Goal: Task Accomplishment & Management: Complete application form

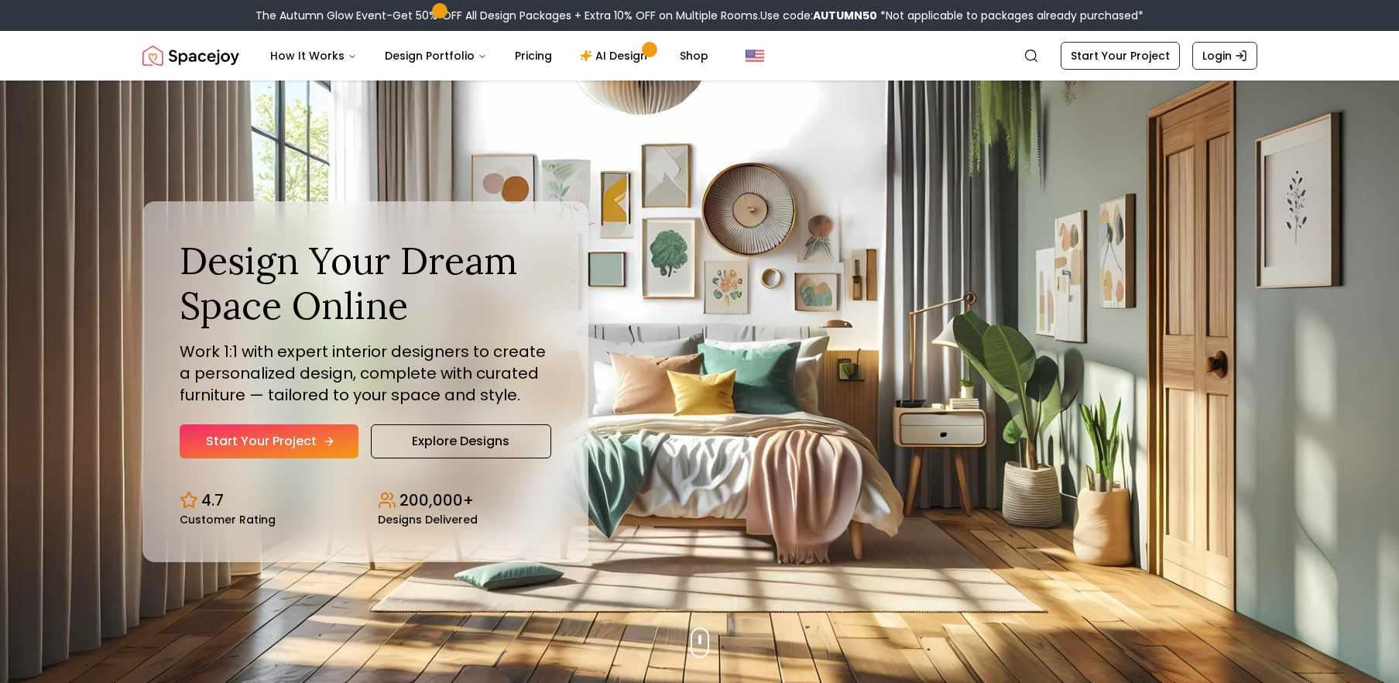
click at [311, 435] on link "Start Your Project" at bounding box center [269, 441] width 179 height 34
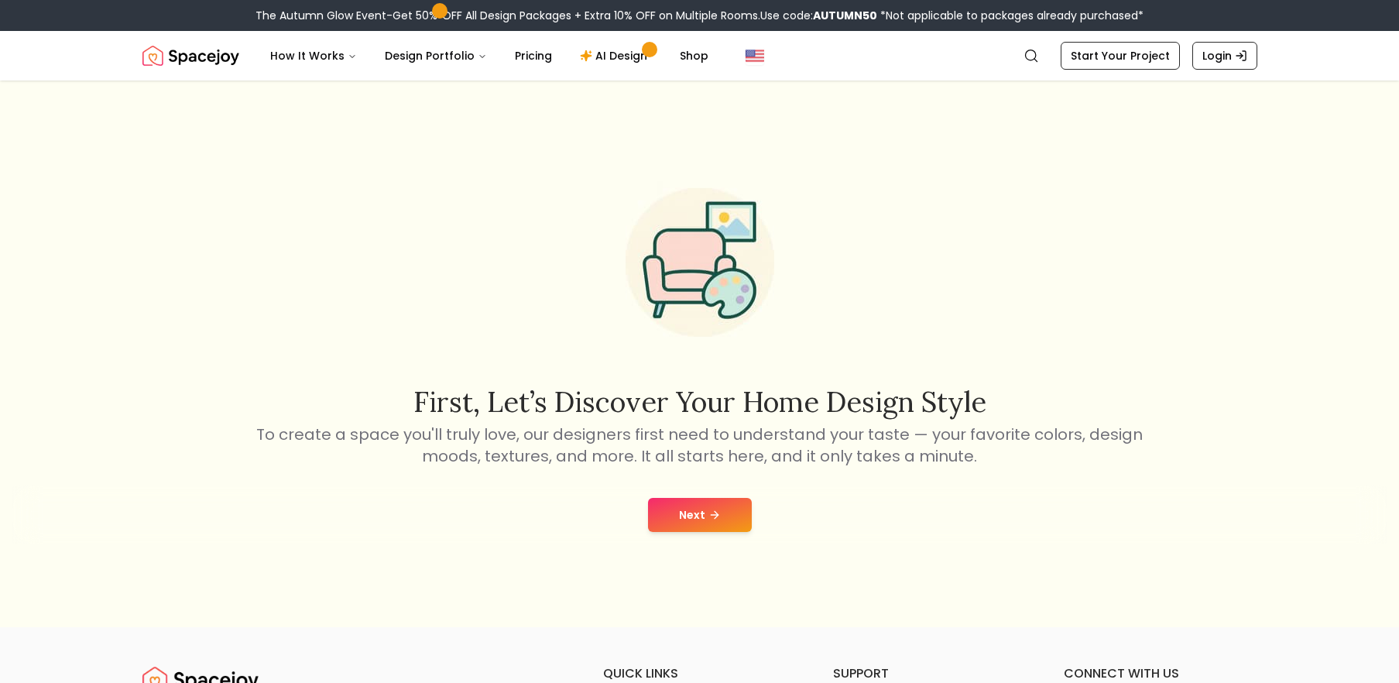
click at [700, 512] on button "Next" at bounding box center [700, 515] width 104 height 34
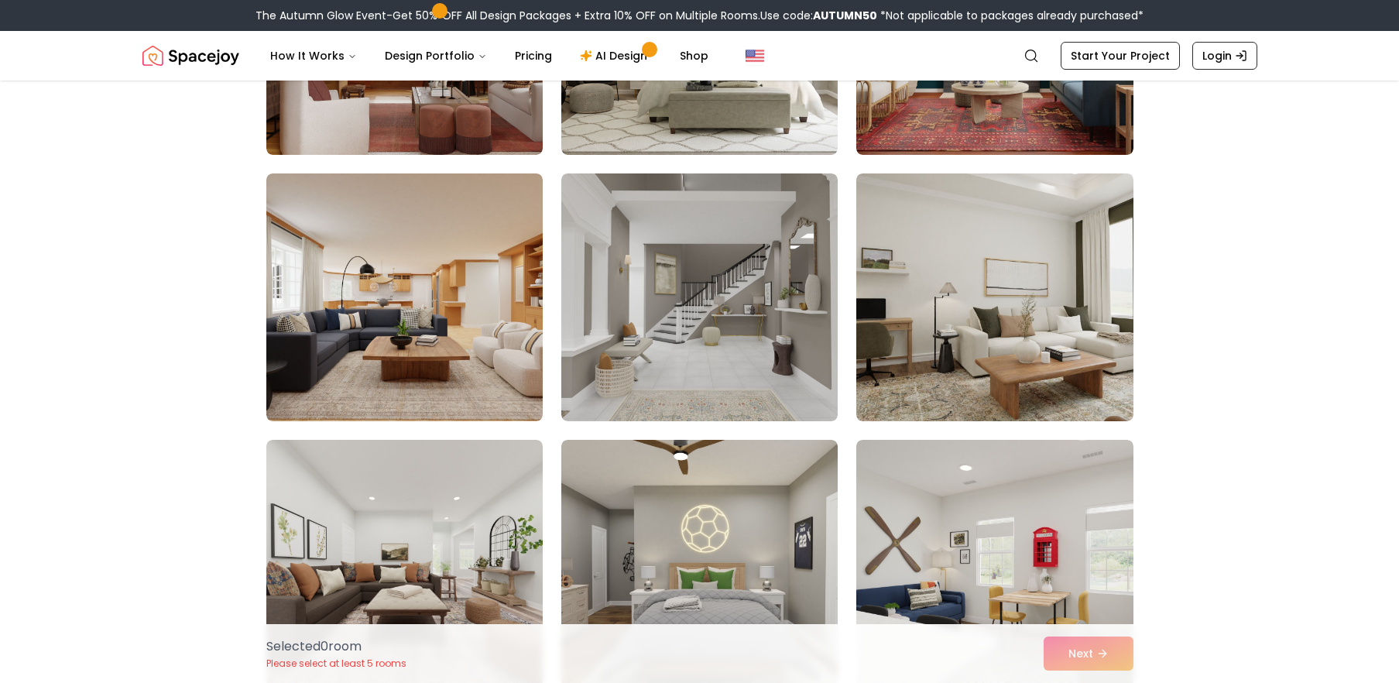
scroll to position [4832, 0]
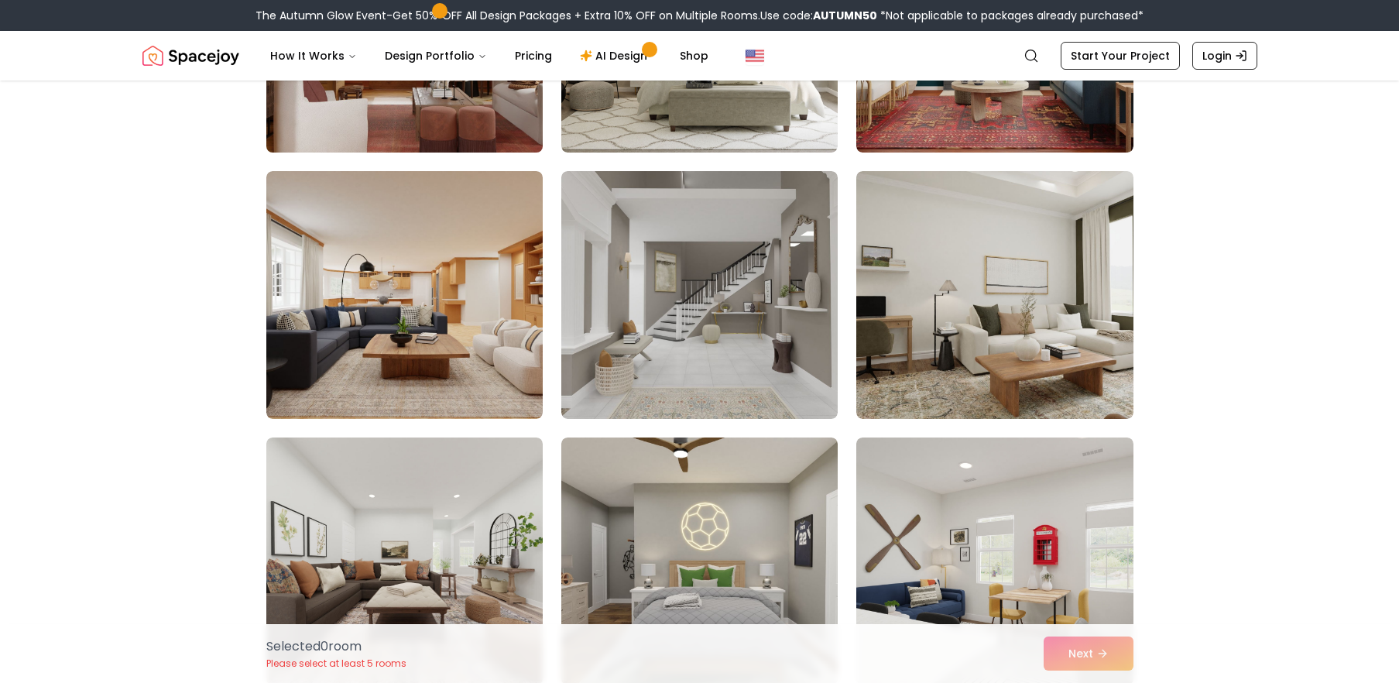
click at [463, 122] on img at bounding box center [404, 29] width 290 height 260
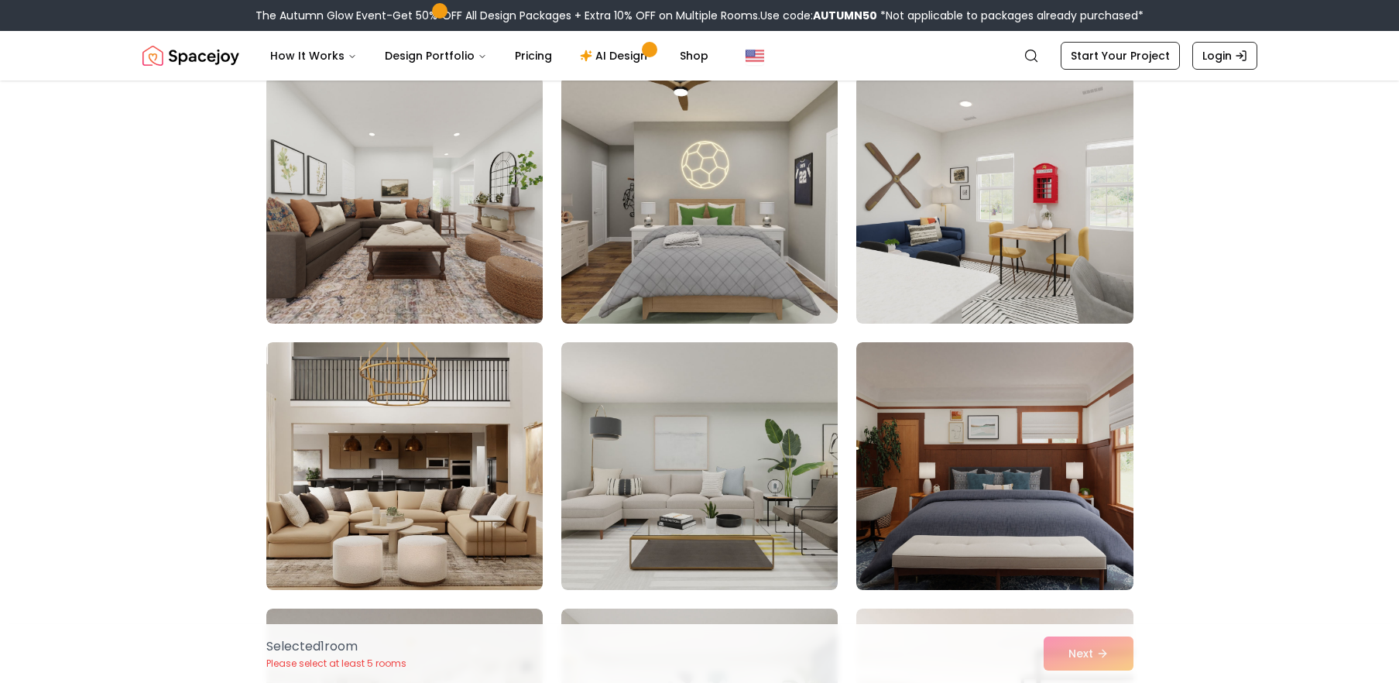
scroll to position [5201, 0]
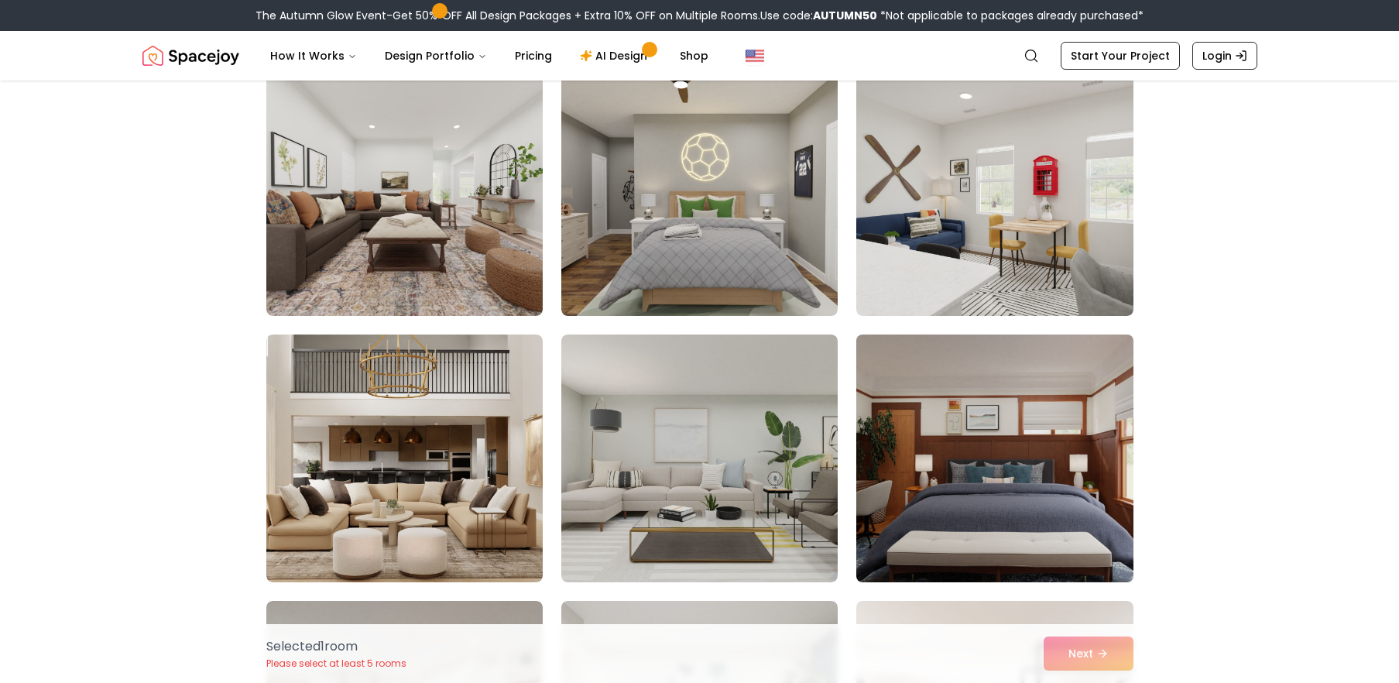
click at [1022, 522] on img at bounding box center [994, 458] width 290 height 260
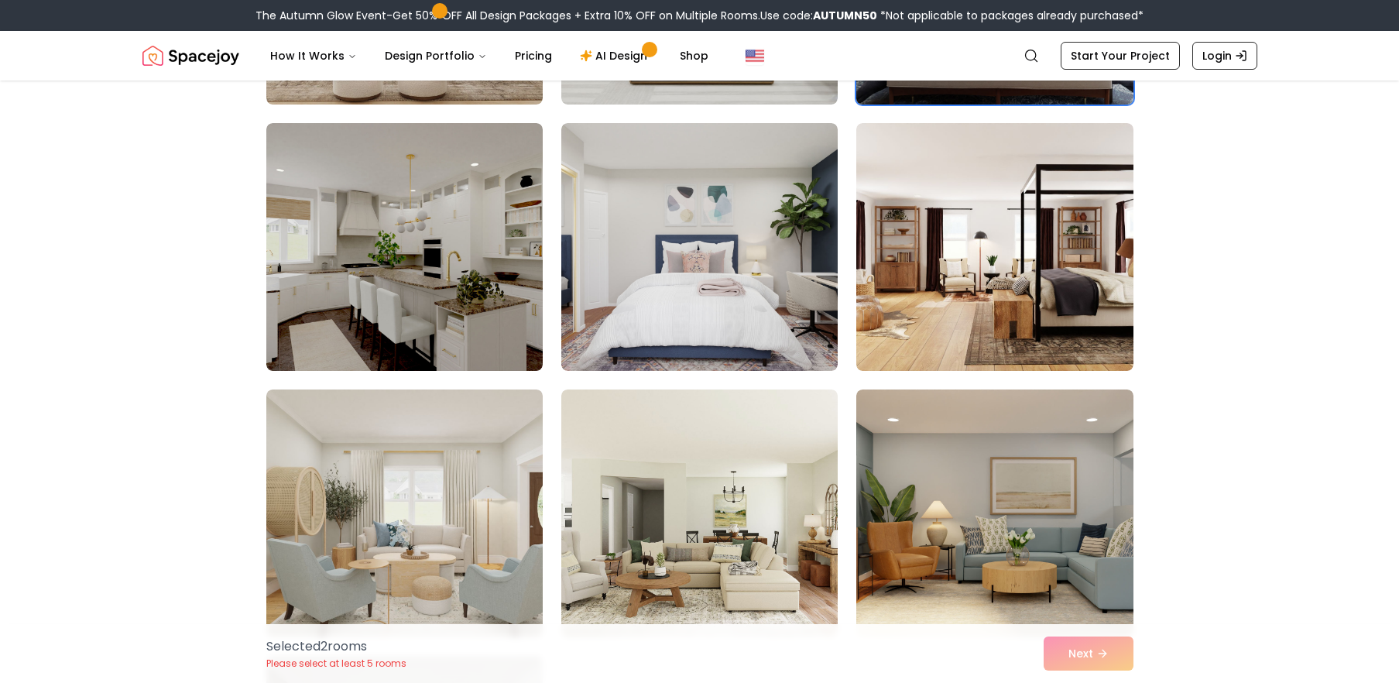
scroll to position [5694, 0]
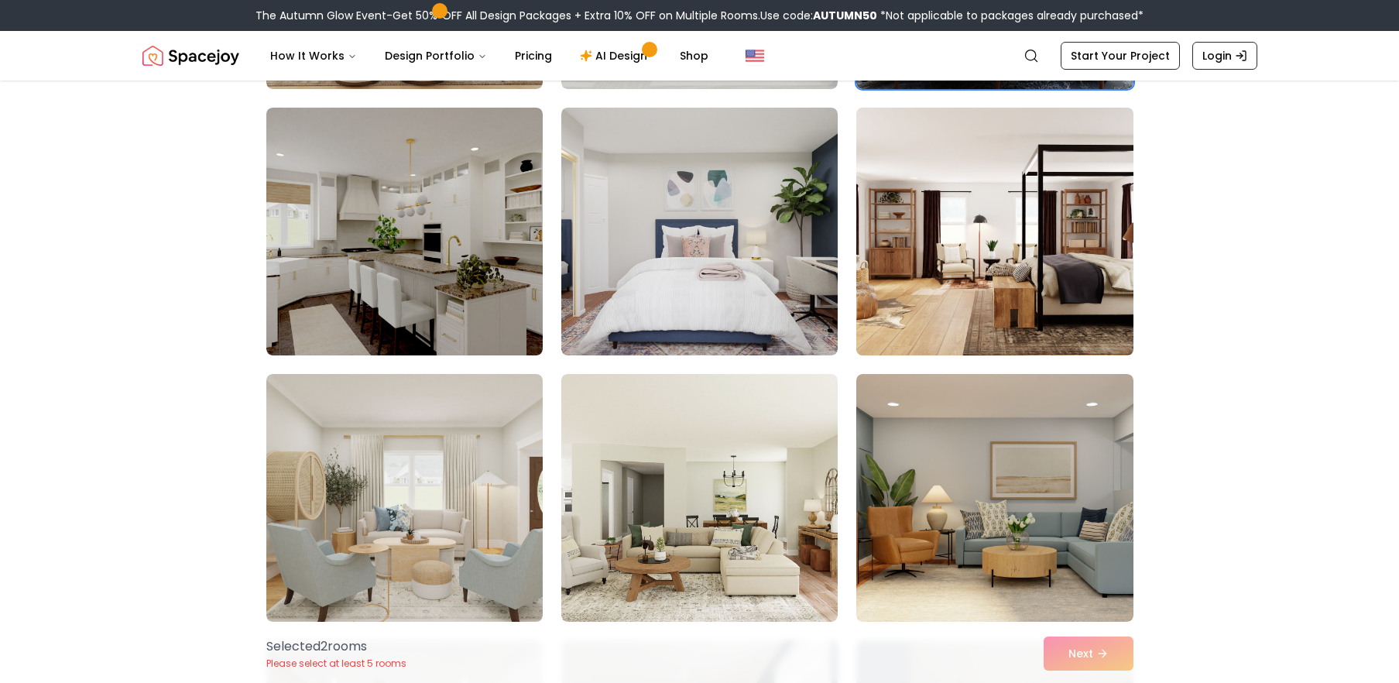
click at [1022, 281] on img at bounding box center [994, 231] width 290 height 260
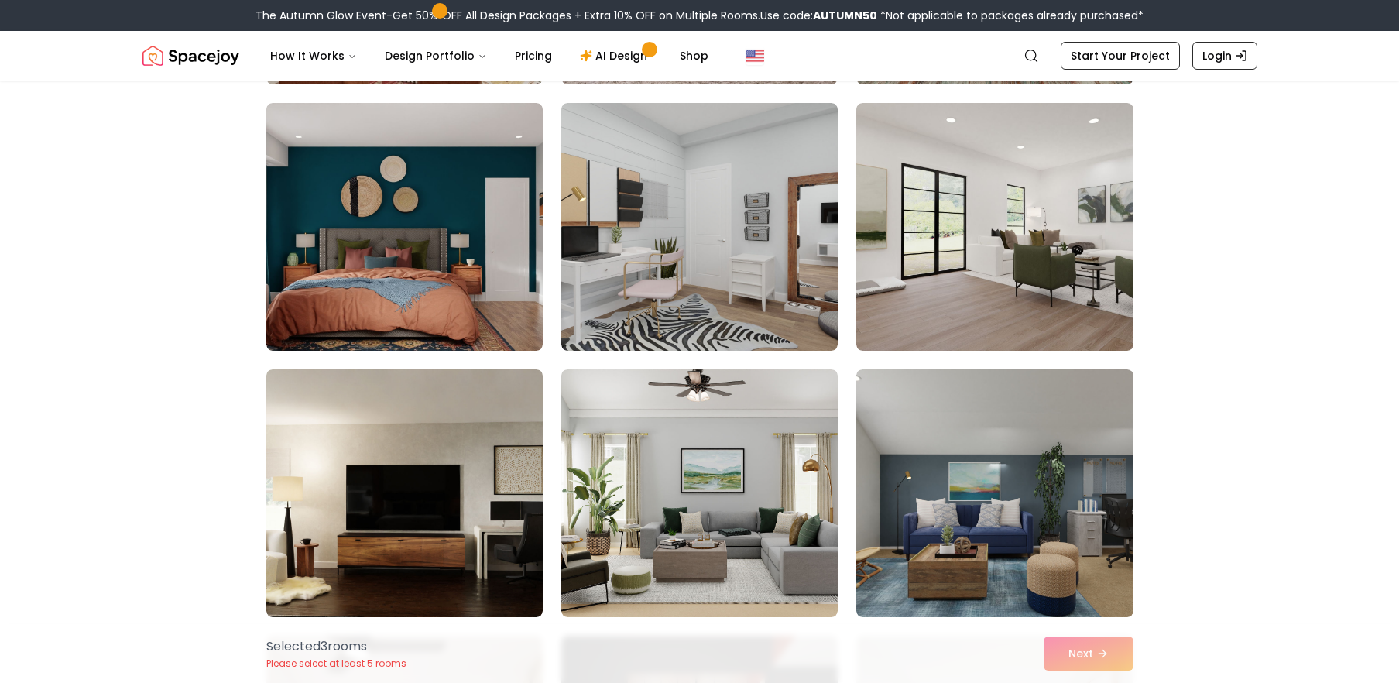
scroll to position [7033, 0]
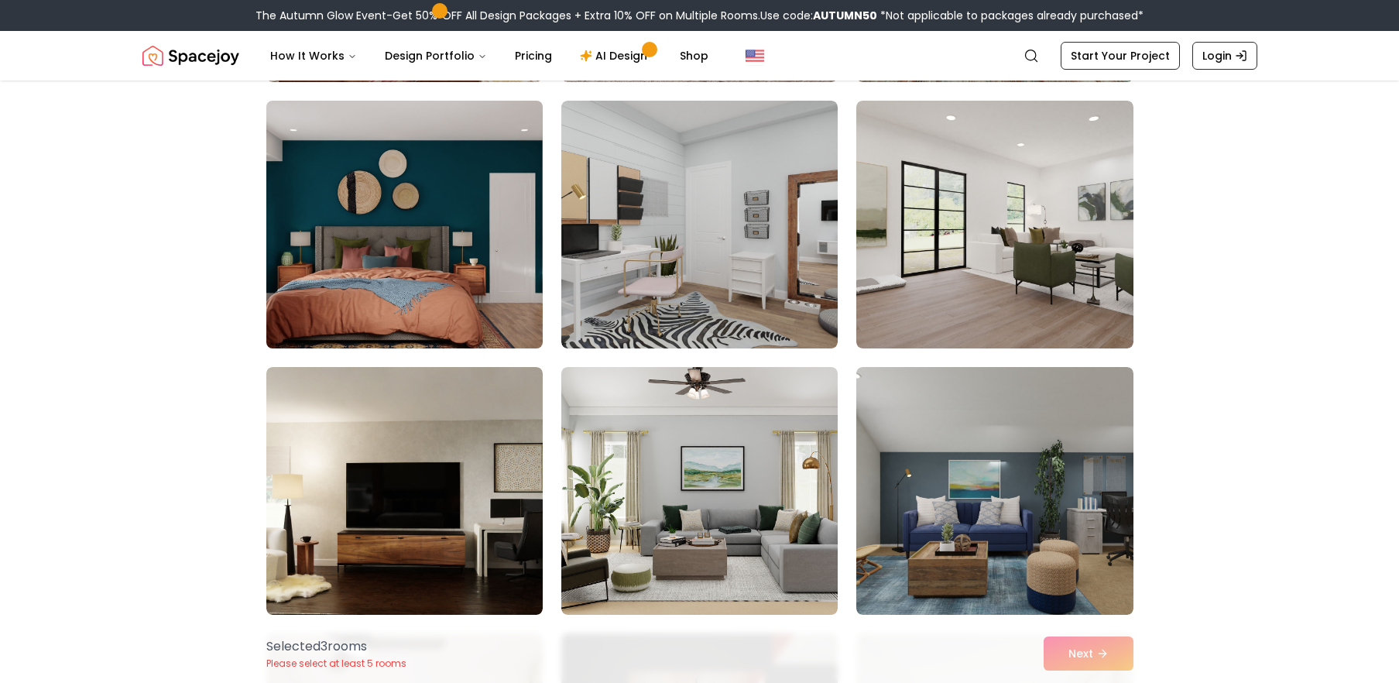
click at [435, 284] on img at bounding box center [404, 224] width 290 height 260
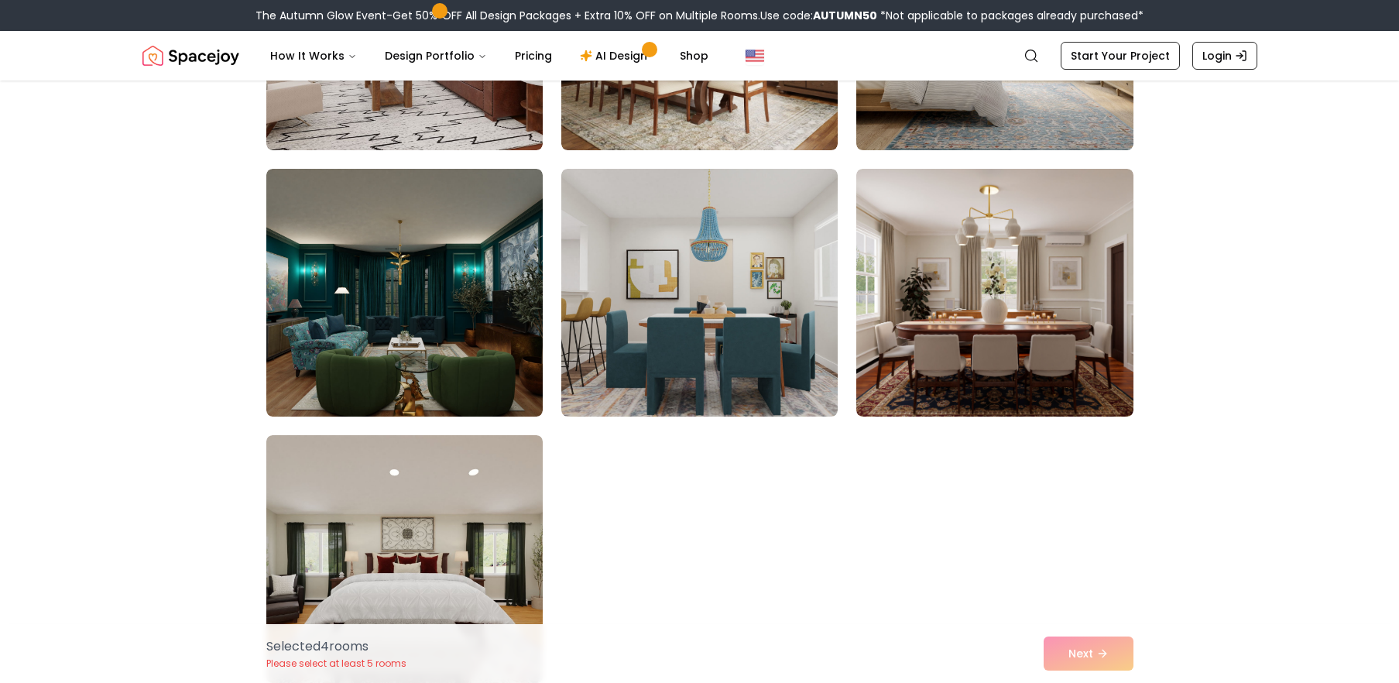
scroll to position [8551, 0]
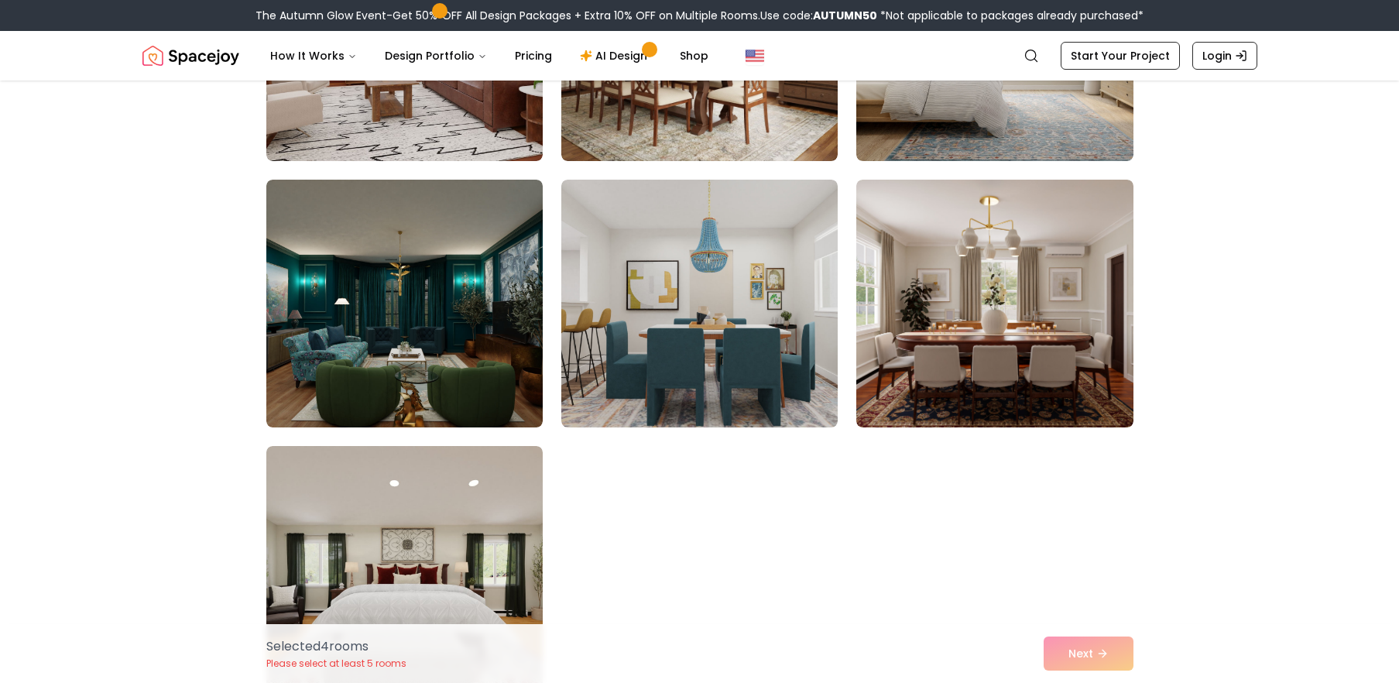
click at [1075, 653] on div "Selected 4 room s Please select at least 5 rooms Next" at bounding box center [700, 653] width 892 height 59
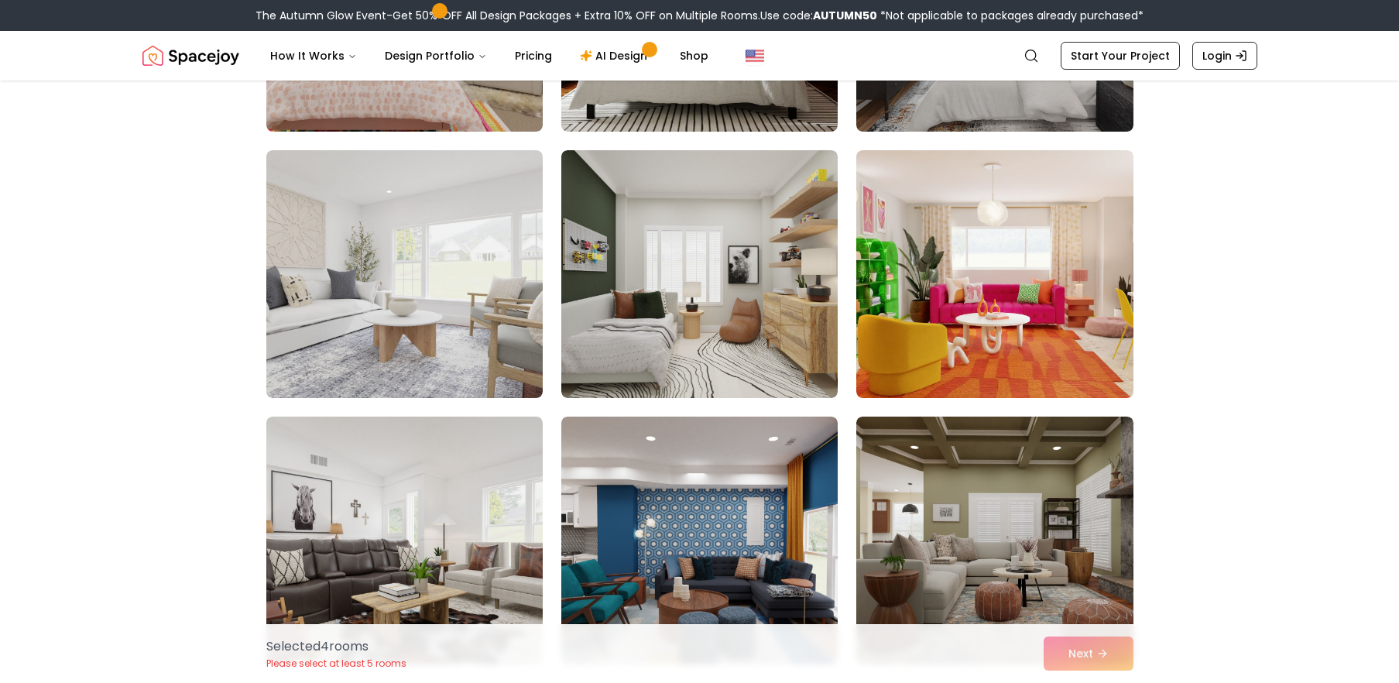
scroll to position [7762, 0]
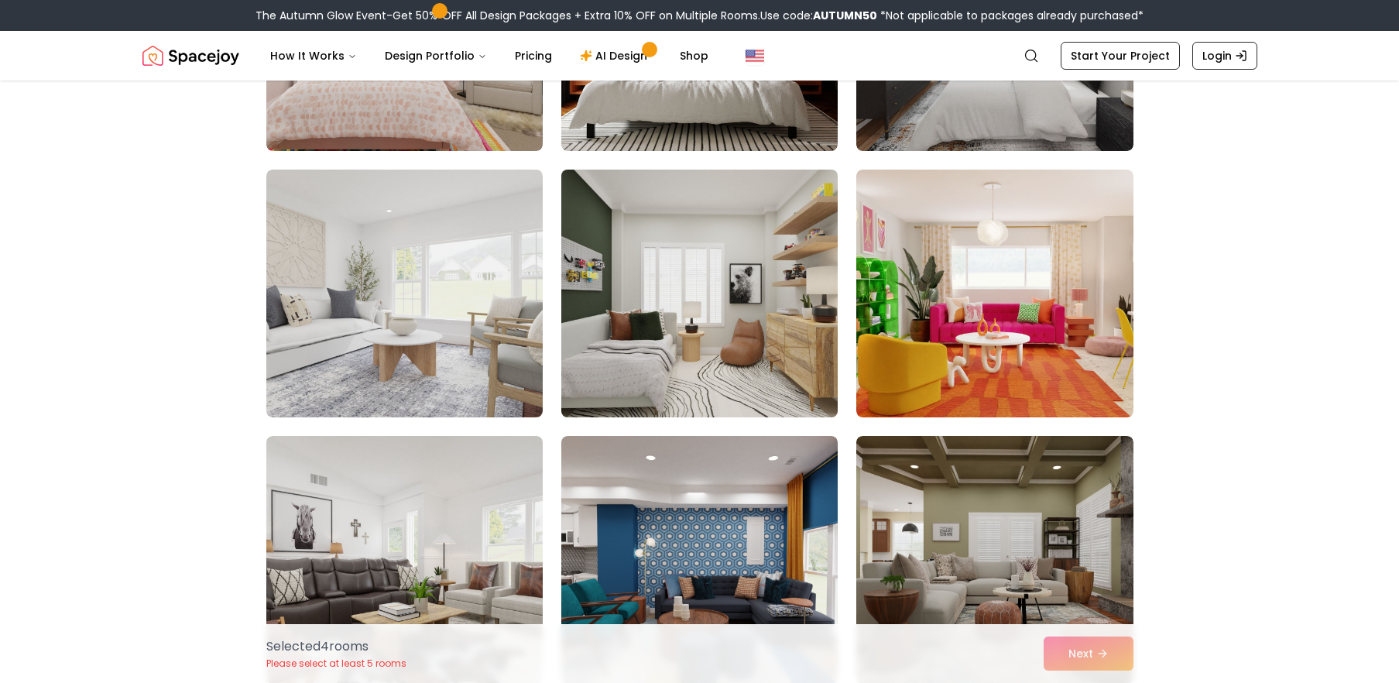
click at [815, 386] on img at bounding box center [699, 293] width 290 height 260
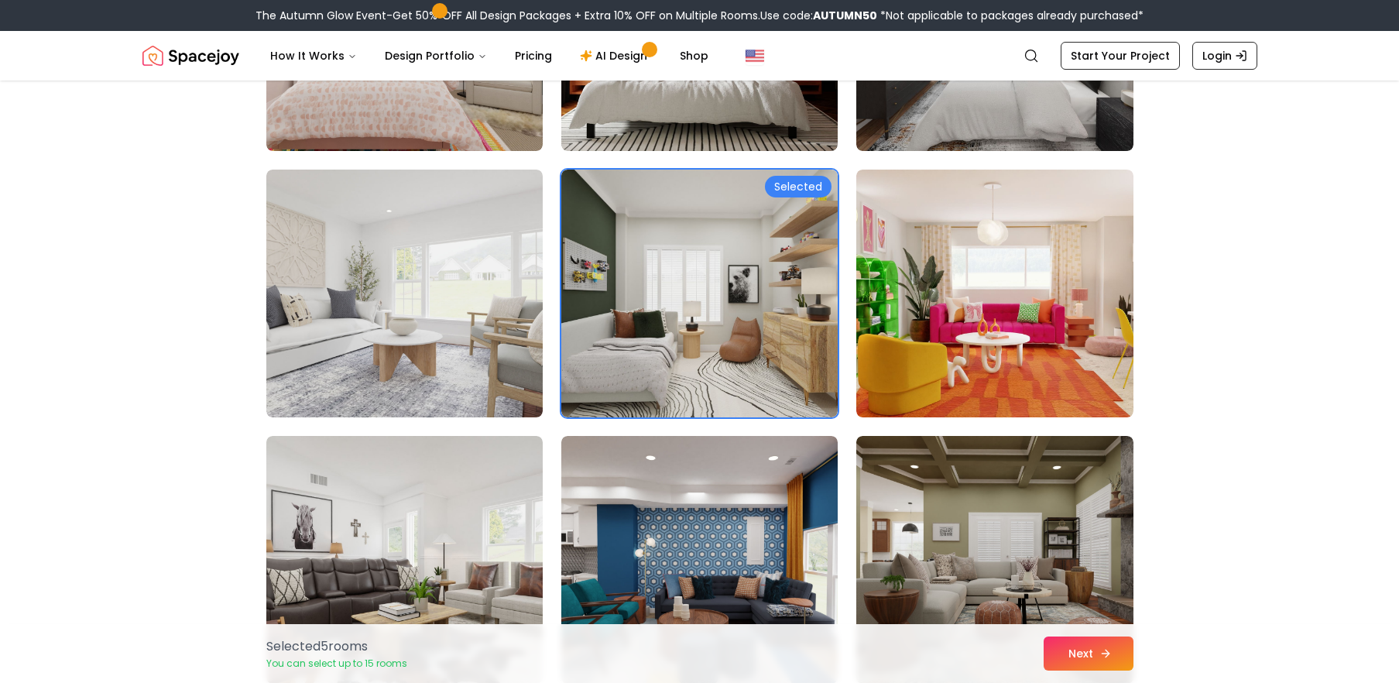
click at [1077, 658] on button "Next" at bounding box center [1088, 653] width 90 height 34
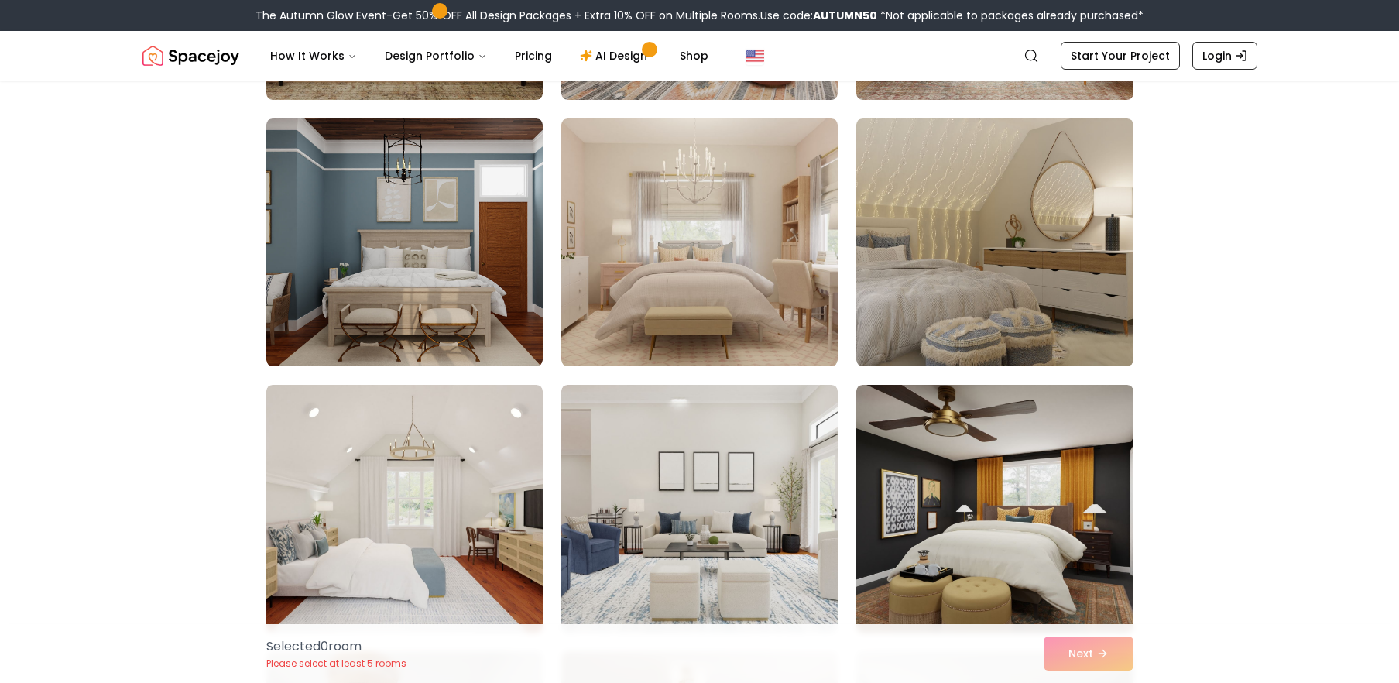
scroll to position [1777, 0]
